Goal: Navigation & Orientation: Find specific page/section

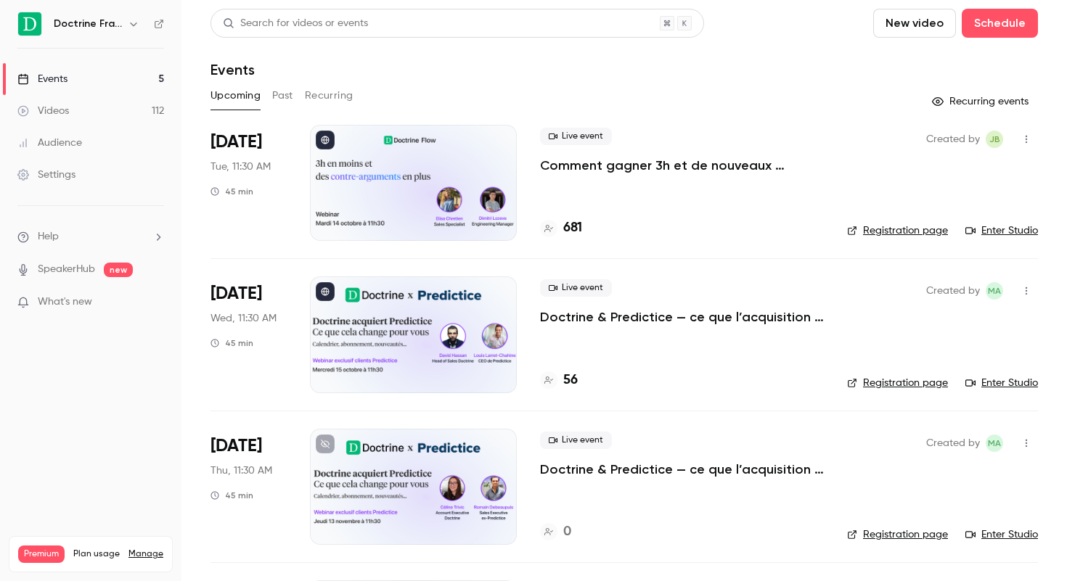
click at [130, 25] on icon "button" at bounding box center [134, 24] width 12 height 12
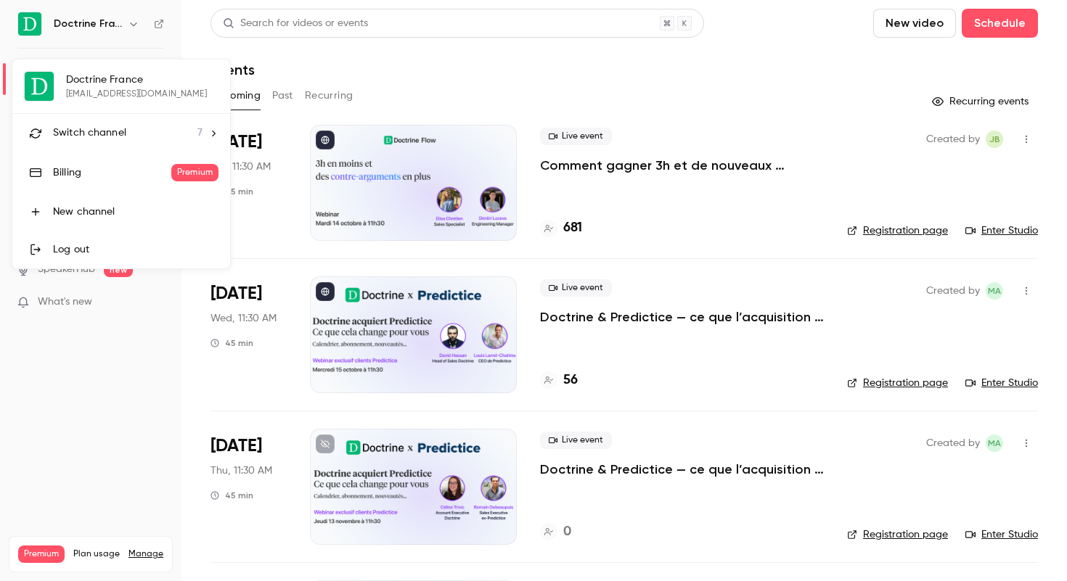
click at [180, 139] on div "Switch channel 7" at bounding box center [128, 133] width 150 height 15
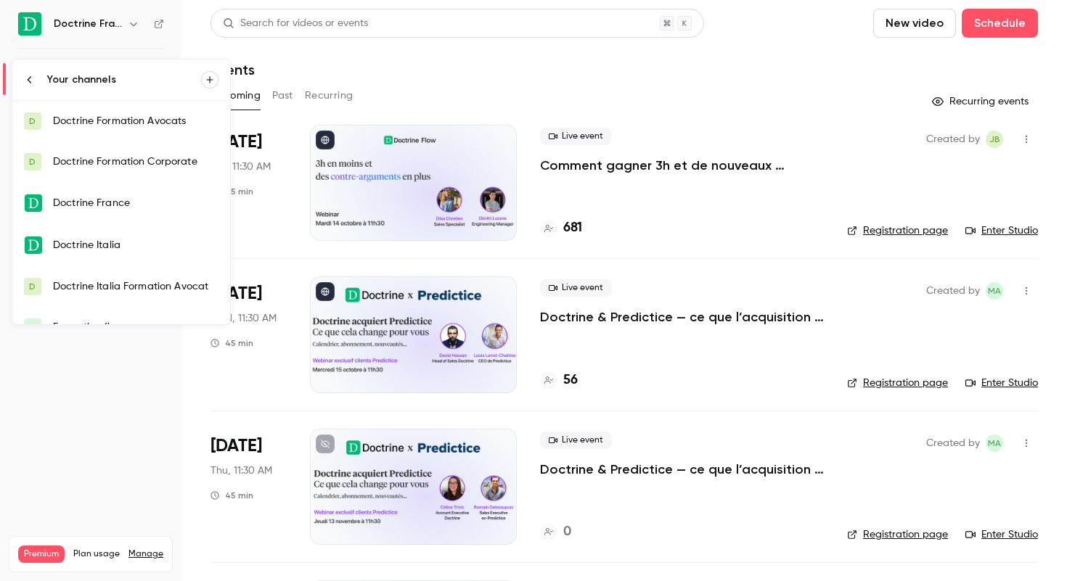
scroll to position [64, 0]
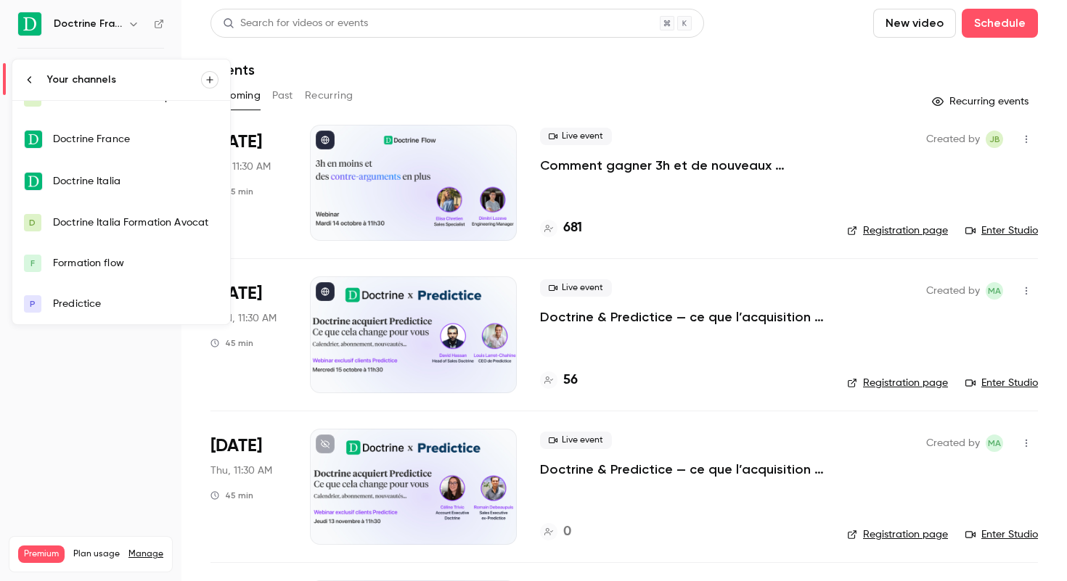
click at [83, 306] on div "Predictice" at bounding box center [136, 304] width 166 height 15
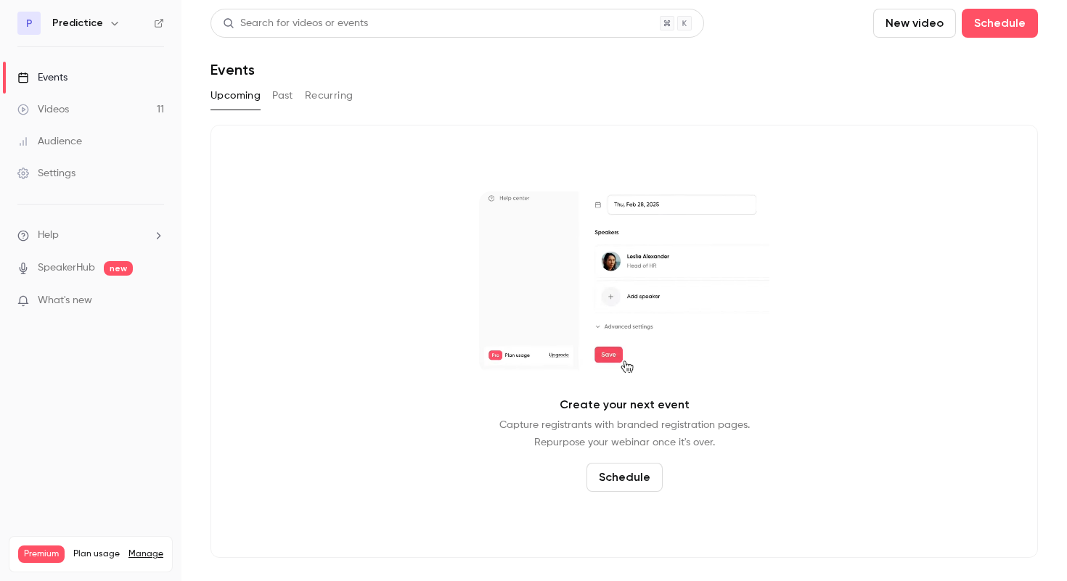
click at [286, 87] on button "Past" at bounding box center [282, 95] width 21 height 23
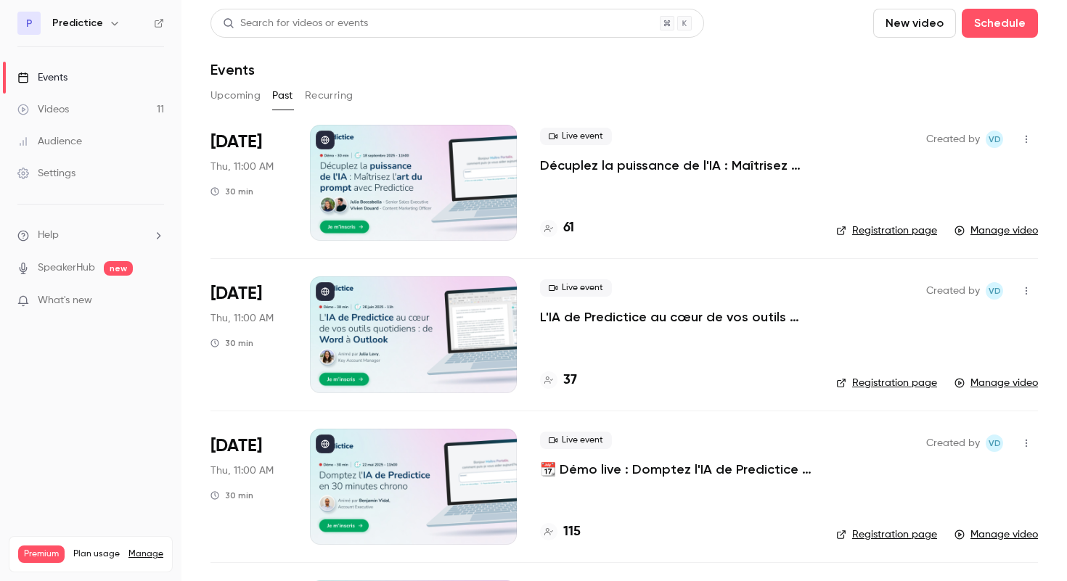
click at [106, 23] on button "button" at bounding box center [114, 23] width 17 height 17
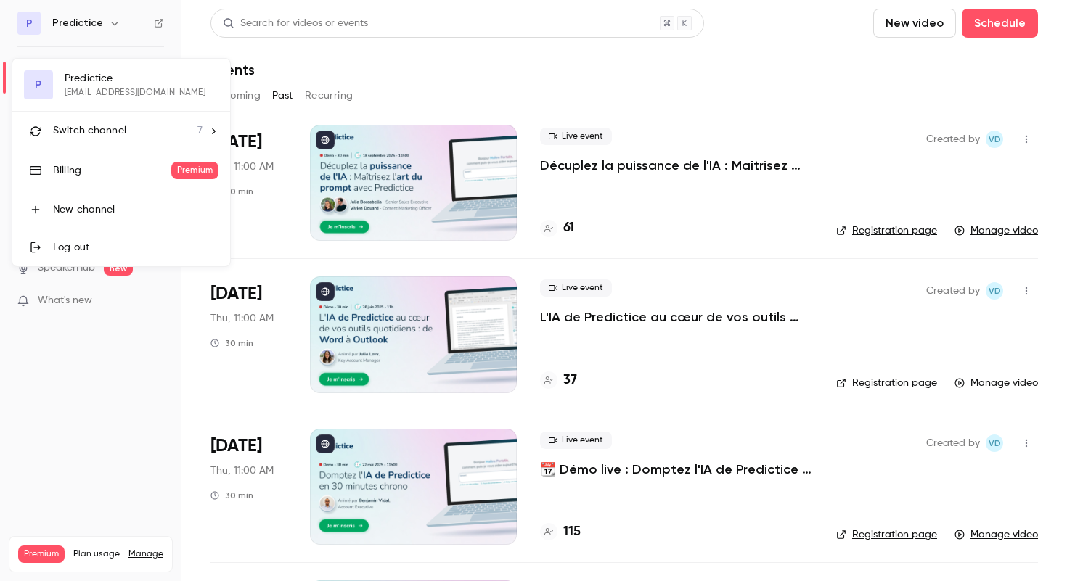
click at [102, 22] on div at bounding box center [533, 290] width 1067 height 581
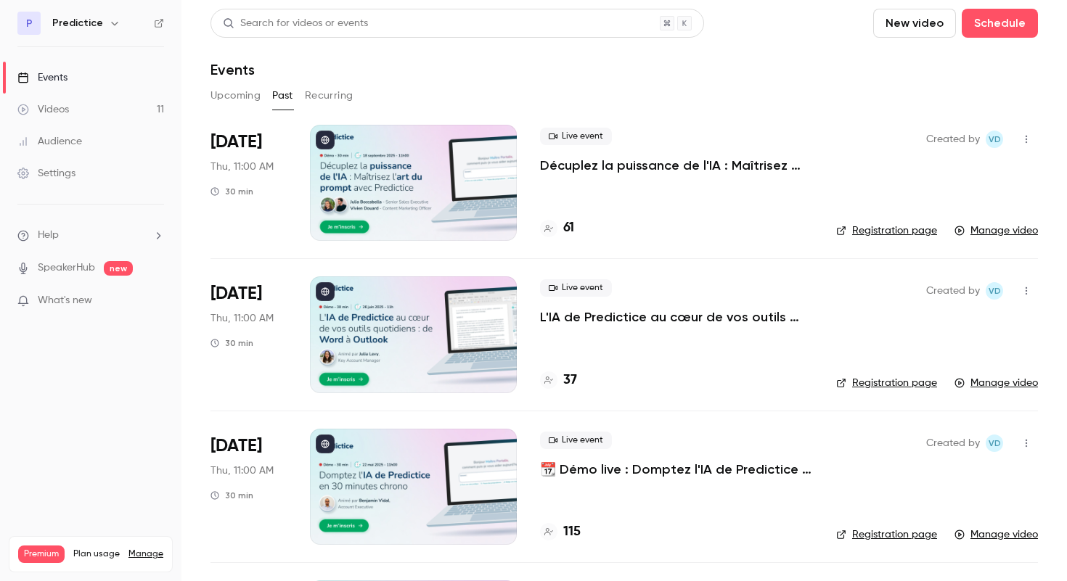
click at [109, 22] on icon "button" at bounding box center [115, 23] width 12 height 12
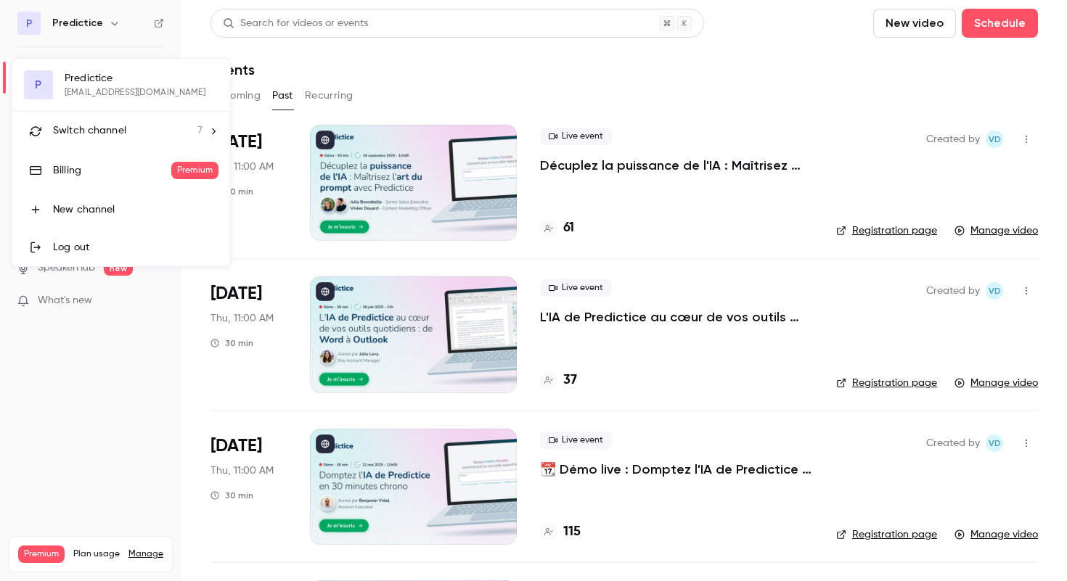
click at [109, 22] on div at bounding box center [533, 290] width 1067 height 581
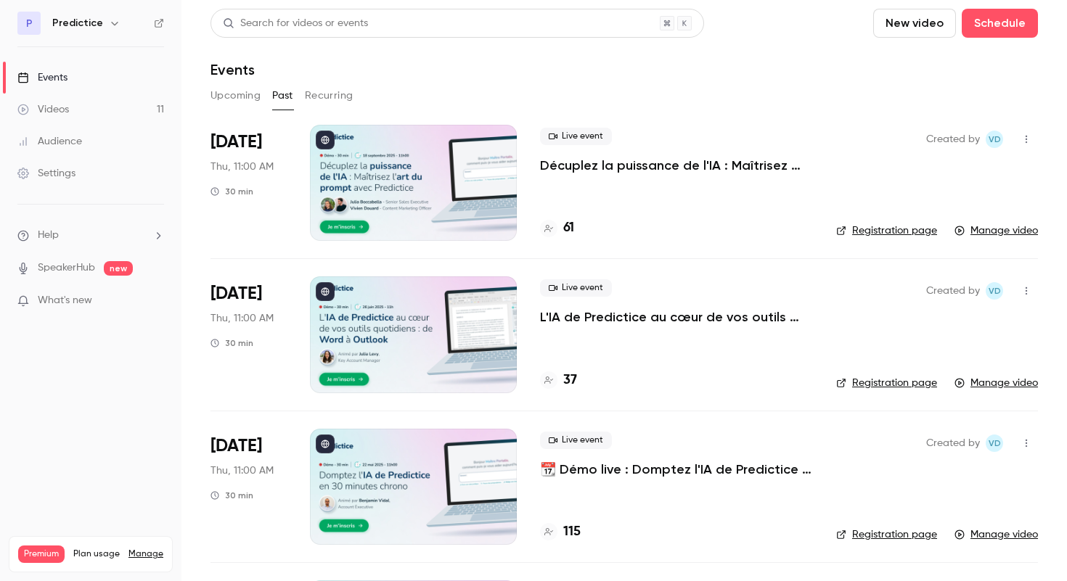
click at [392, 69] on div "Events" at bounding box center [625, 69] width 828 height 17
click at [1033, 135] on button "button" at bounding box center [1026, 139] width 23 height 23
click at [1033, 135] on div at bounding box center [533, 290] width 1067 height 581
click at [911, 234] on link "Registration page" at bounding box center [886, 231] width 101 height 15
click at [109, 26] on icon "button" at bounding box center [115, 23] width 12 height 12
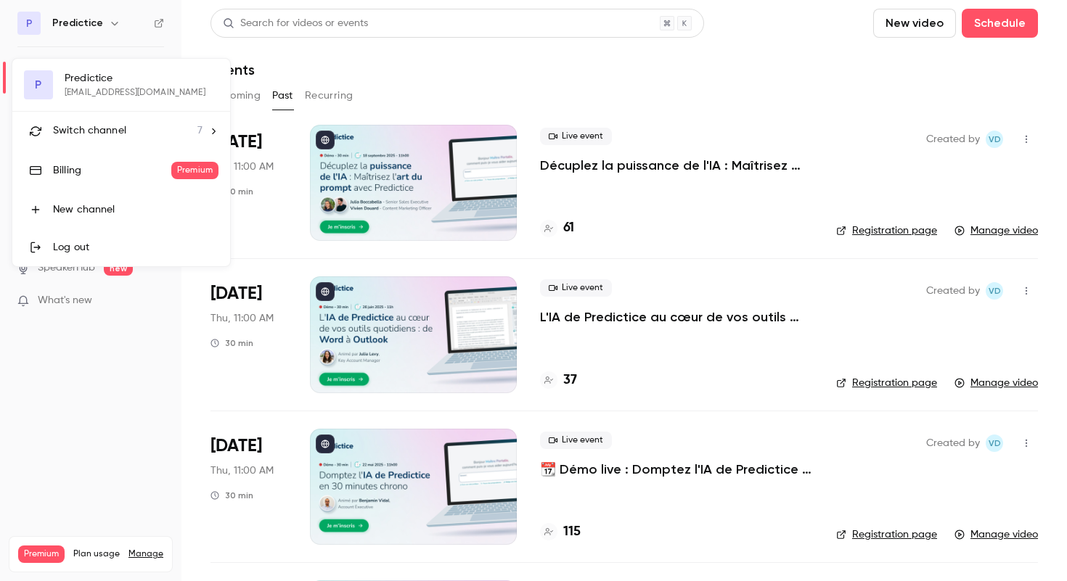
click at [105, 24] on div at bounding box center [533, 290] width 1067 height 581
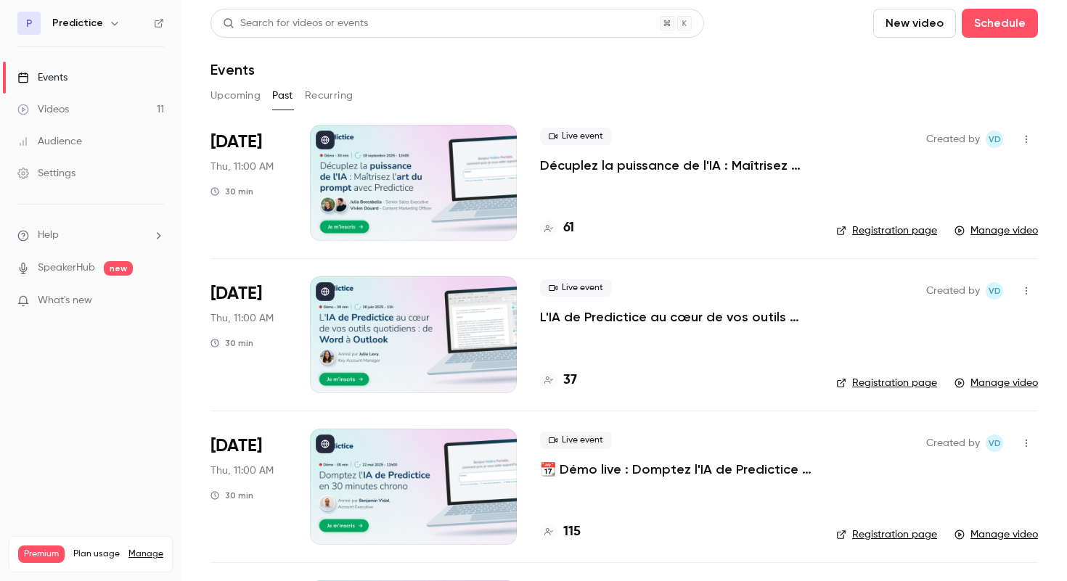
click at [115, 18] on icon "button" at bounding box center [115, 23] width 12 height 12
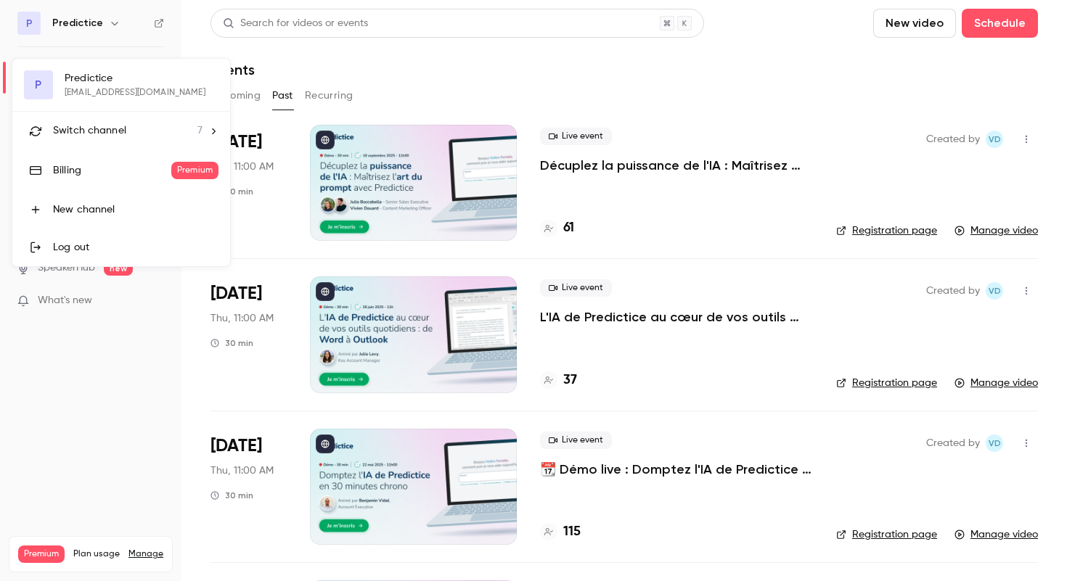
click at [115, 18] on div at bounding box center [533, 290] width 1067 height 581
